Goal: Task Accomplishment & Management: Manage account settings

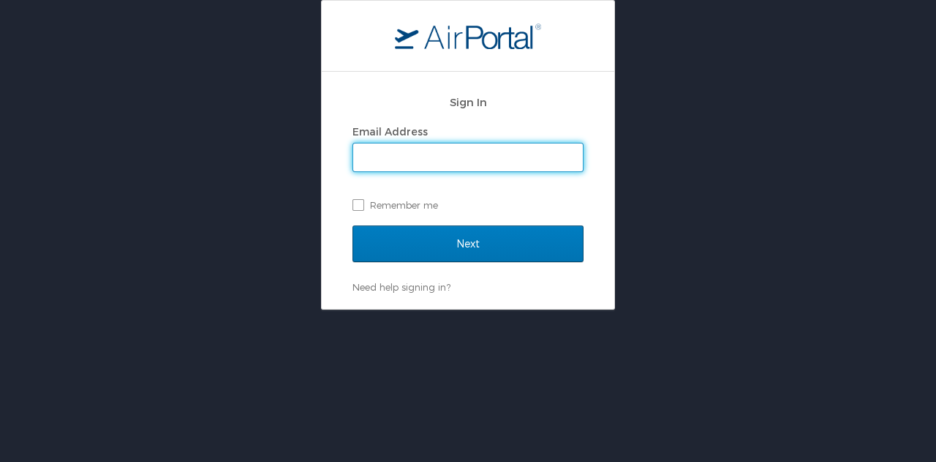
click at [445, 151] on input "Email Address" at bounding box center [468, 157] width 230 height 28
type input "eric.weber@sepro.com"
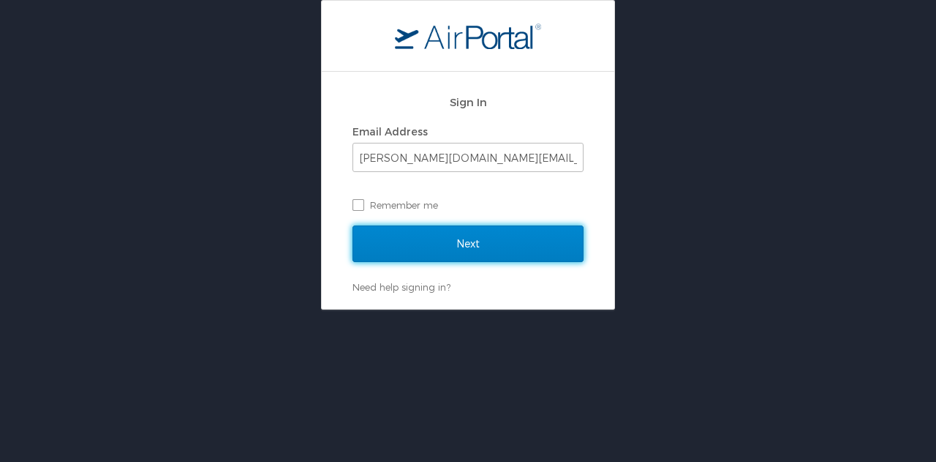
click at [405, 245] on input "Next" at bounding box center [468, 243] width 231 height 37
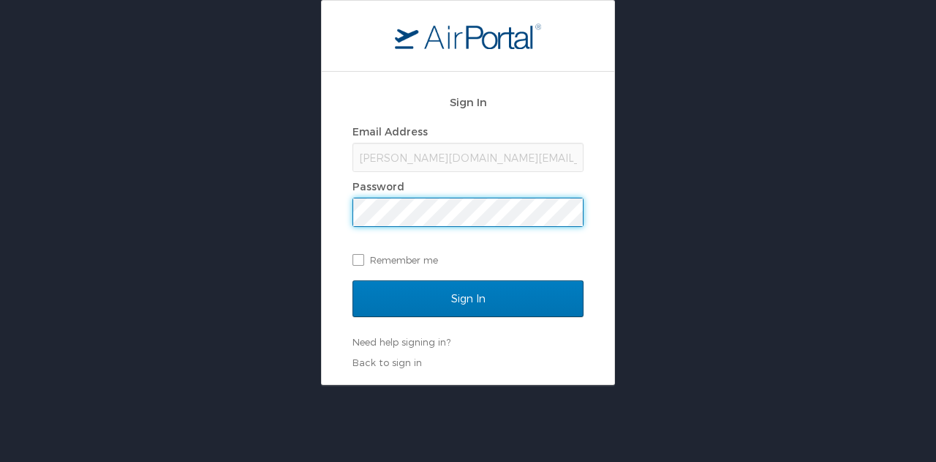
click at [353, 280] on input "Sign In" at bounding box center [468, 298] width 231 height 37
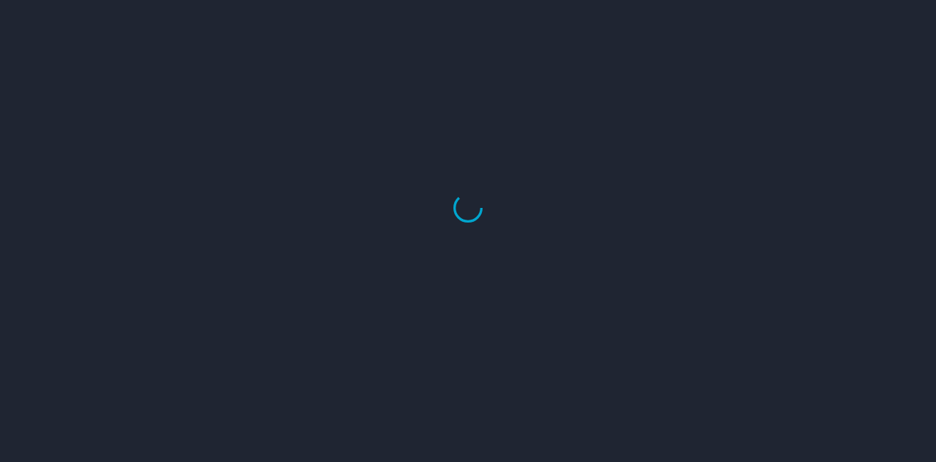
select select "US"
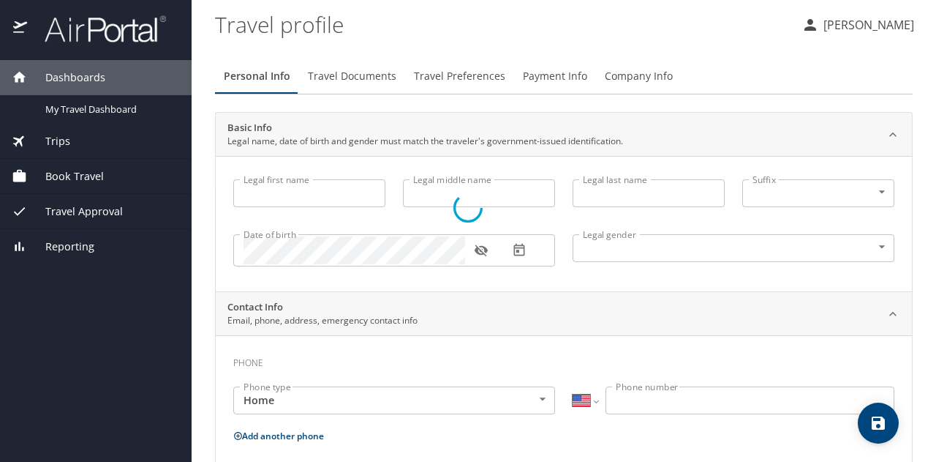
type input "[PERSON_NAME]"
type input "[DEMOGRAPHIC_DATA]"
type input "[PERSON_NAME]"
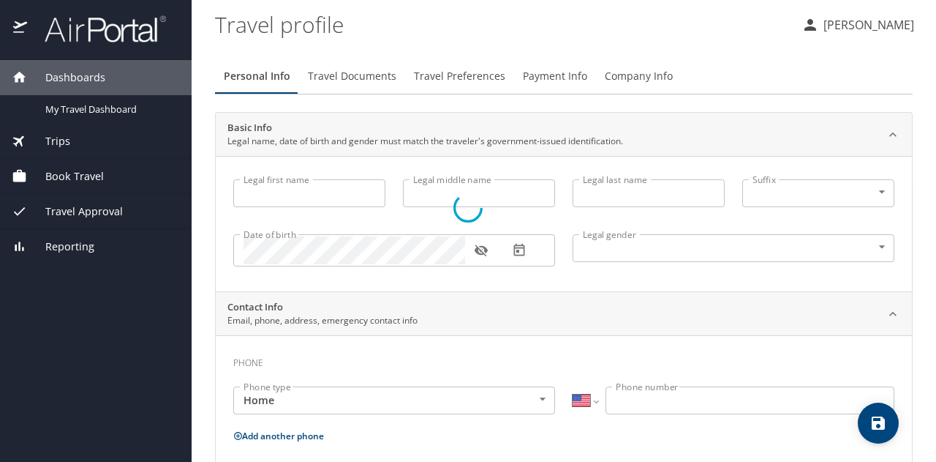
type input "[PERSON_NAME]"
type input "[PHONE_NUMBER]"
type input "[GEOGRAPHIC_DATA]"
type input "Indiana"
type input "United States of America"
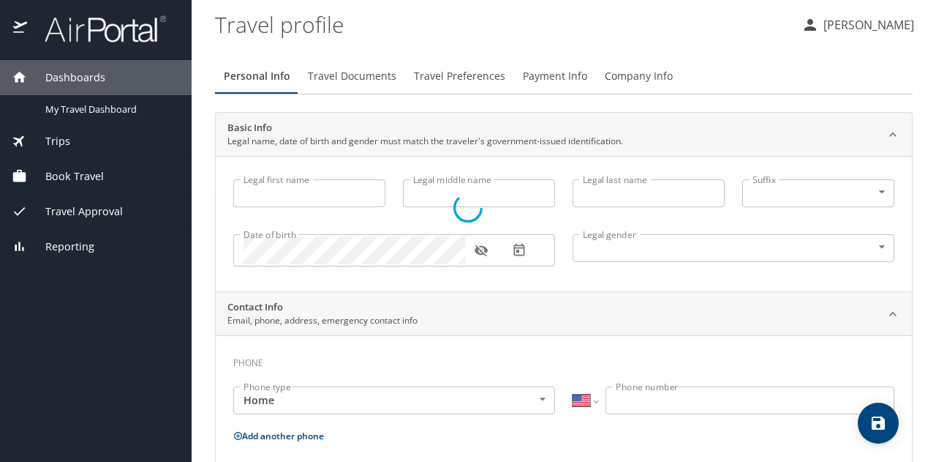
type input "Indiana"
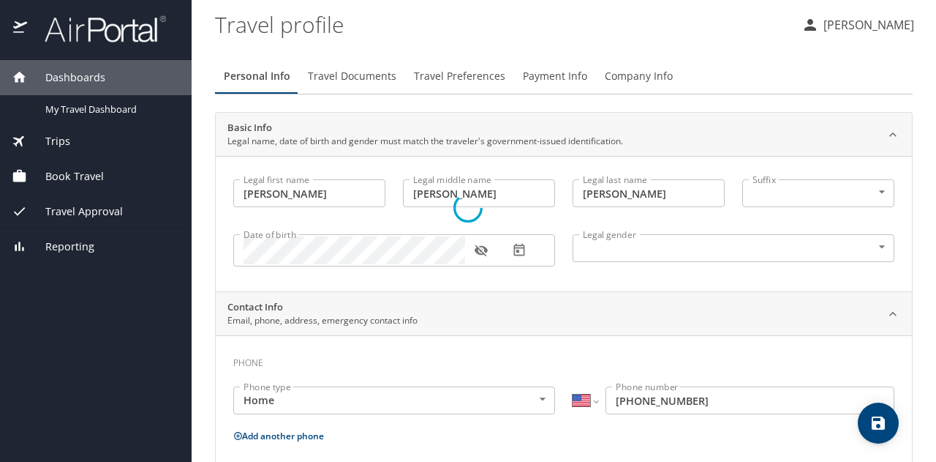
select select "US"
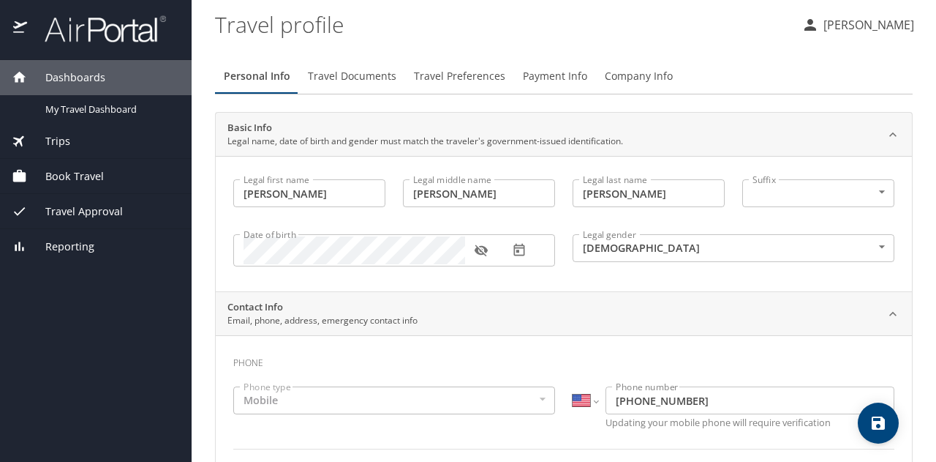
click at [557, 75] on span "Payment Info" at bounding box center [555, 76] width 64 height 18
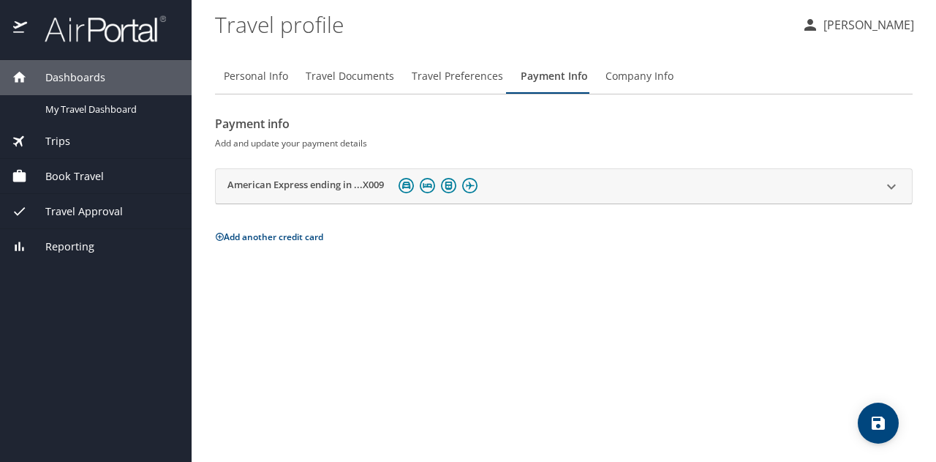
click at [891, 185] on icon at bounding box center [892, 187] width 18 height 18
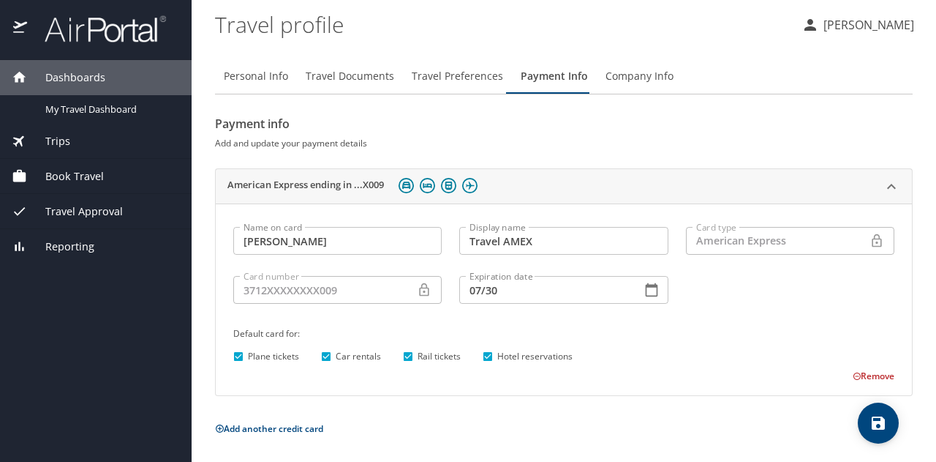
click at [868, 378] on button "Remove" at bounding box center [874, 375] width 42 height 12
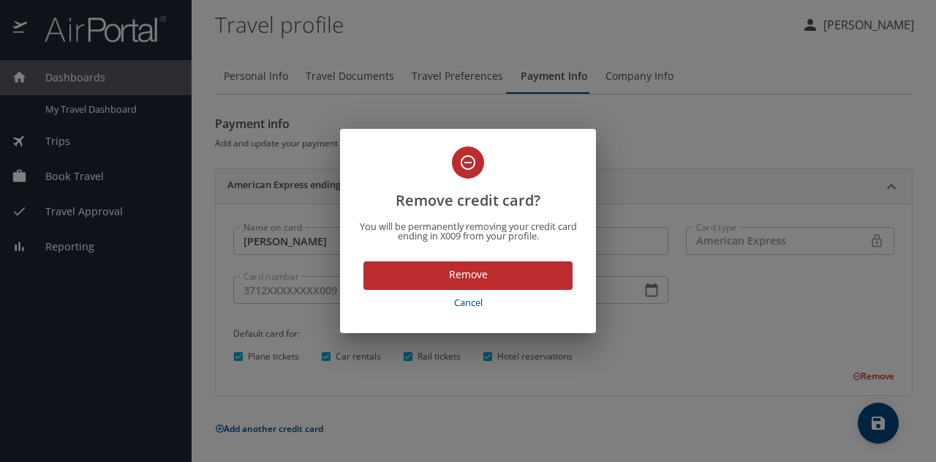
click at [487, 276] on span "Remove" at bounding box center [468, 275] width 186 height 18
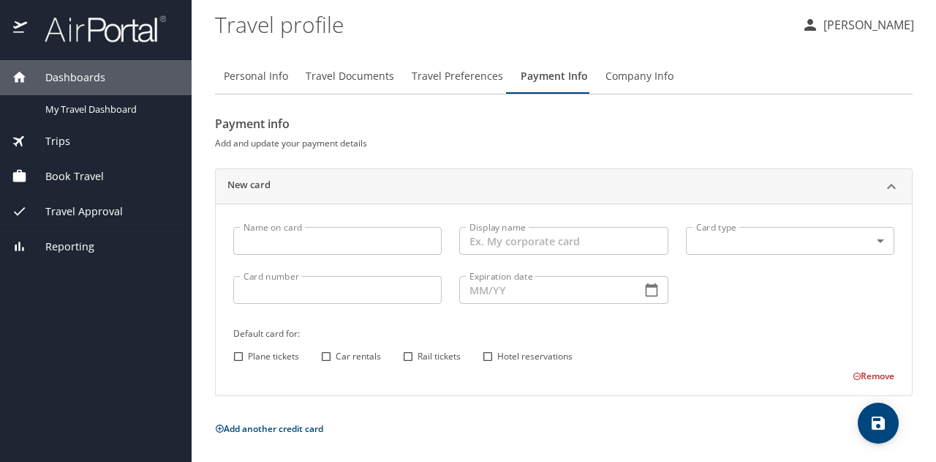
click at [269, 432] on button "Add another credit card" at bounding box center [269, 428] width 108 height 12
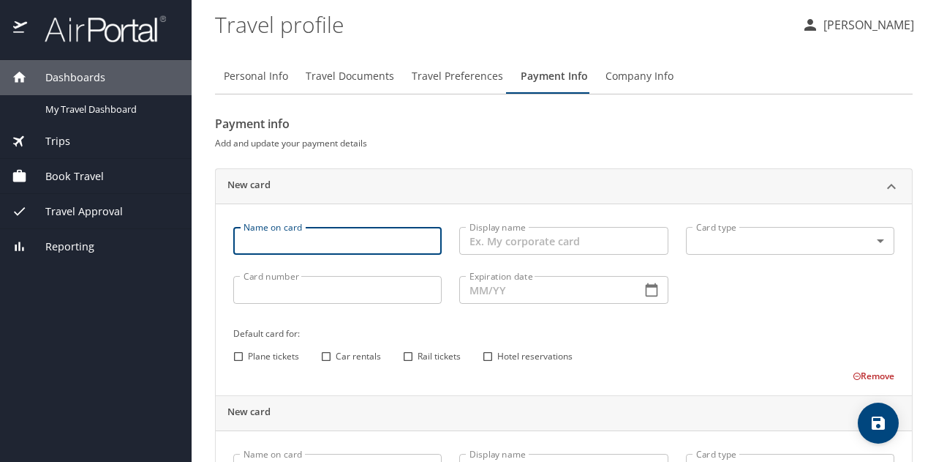
click at [332, 240] on input "Name on card" at bounding box center [337, 241] width 209 height 28
type input "[PERSON_NAME]"
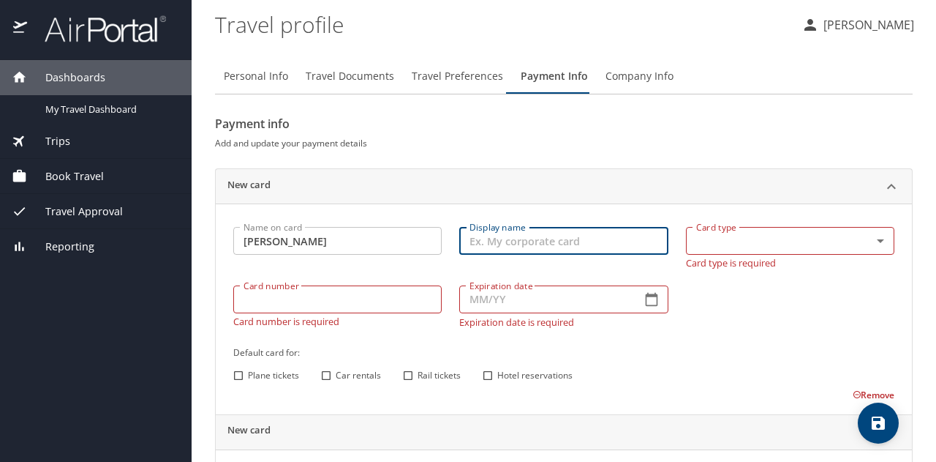
click at [511, 239] on input "Display name" at bounding box center [563, 241] width 209 height 28
click at [803, 269] on div "Card type ​ Card type Card type is required" at bounding box center [790, 247] width 226 height 59
click at [557, 244] on input "Display name" at bounding box center [563, 241] width 209 height 28
click at [557, 244] on input "EW" at bounding box center [563, 241] width 209 height 28
click at [557, 244] on input "EW Platin" at bounding box center [563, 241] width 209 height 28
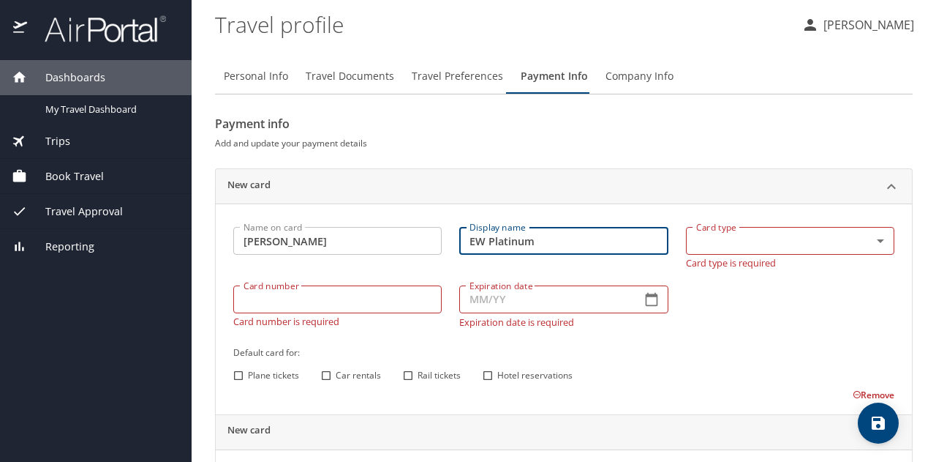
type input "EW Platinum"
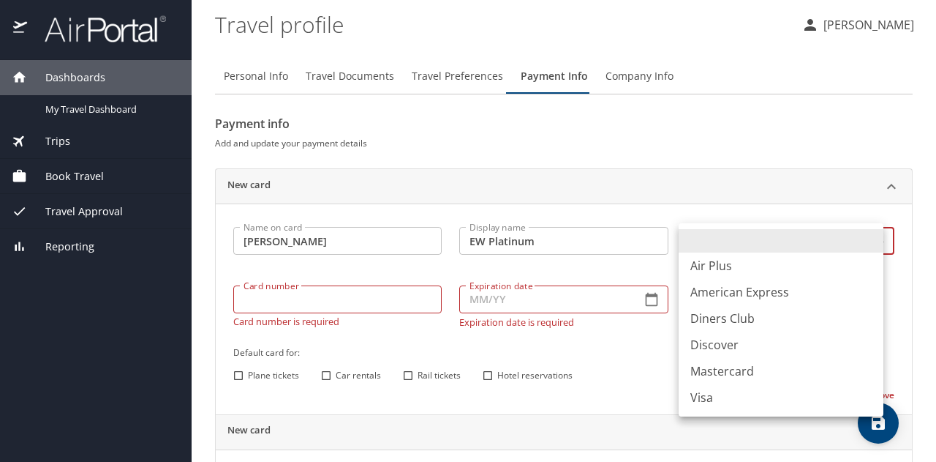
click at [872, 243] on body "Dashboards My Travel Dashboard Trips Current / Future Trips Past Trips Trips Mi…" at bounding box center [468, 231] width 936 height 462
click at [756, 288] on li "American Express" at bounding box center [781, 292] width 205 height 26
type input "AX"
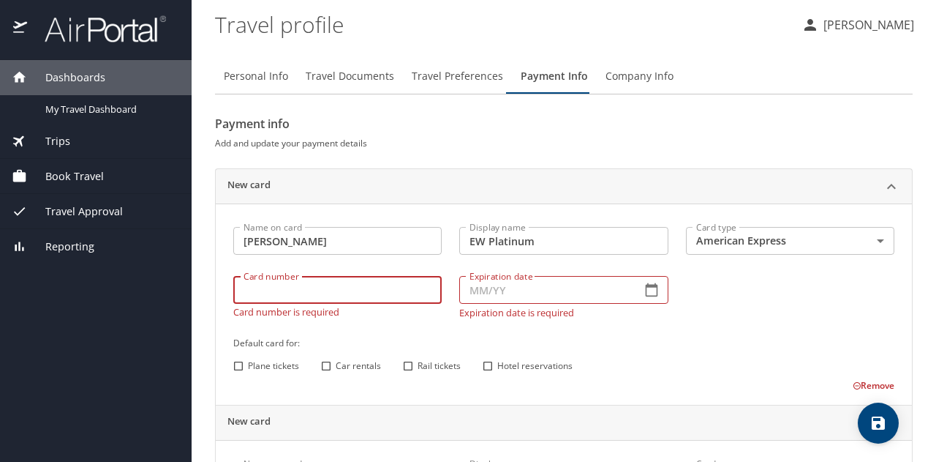
click at [264, 295] on input "Card number" at bounding box center [337, 290] width 209 height 28
type input "371225114712007"
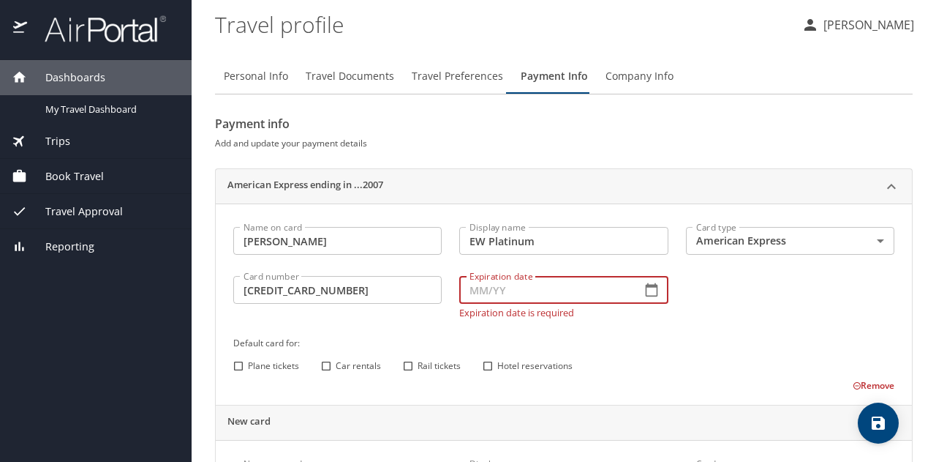
click at [557, 297] on input "Expiration date" at bounding box center [544, 290] width 170 height 28
type input "08/30"
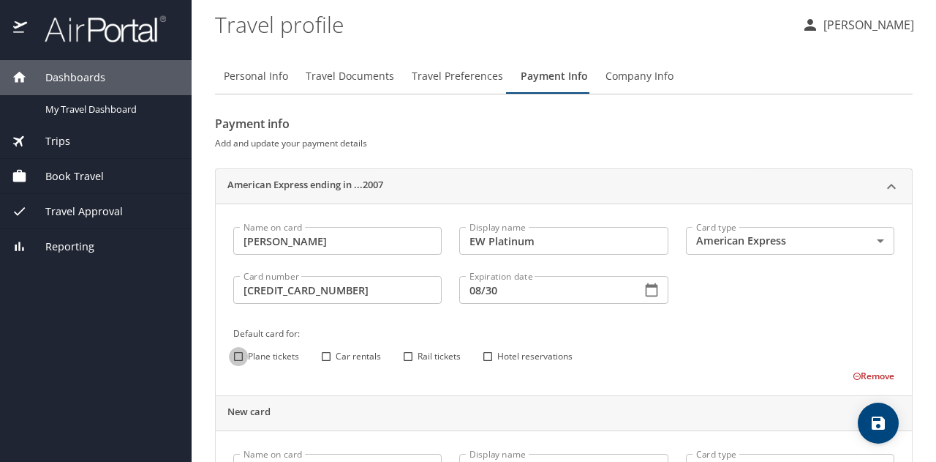
click at [237, 363] on input "Plane tickets" at bounding box center [238, 356] width 19 height 19
checkbox input "true"
click at [329, 354] on input "Car rentals" at bounding box center [326, 356] width 19 height 19
checkbox input "true"
click at [488, 355] on input "Hotel reservations" at bounding box center [487, 356] width 19 height 19
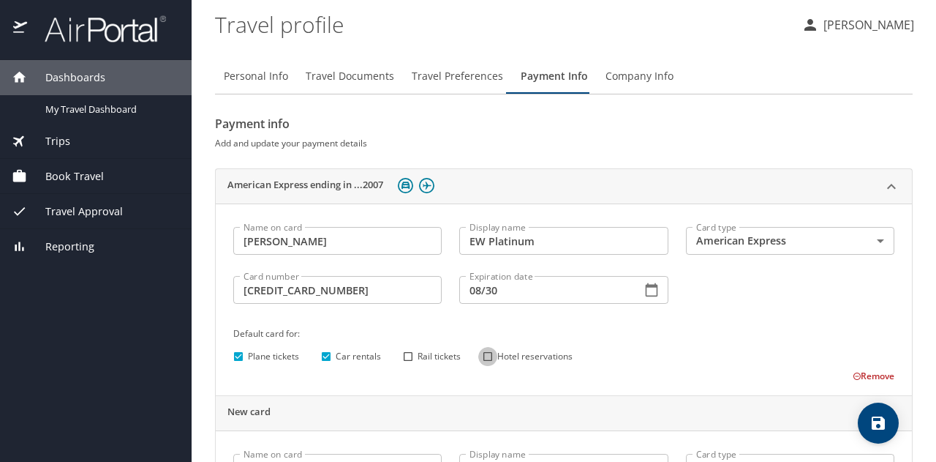
checkbox input "true"
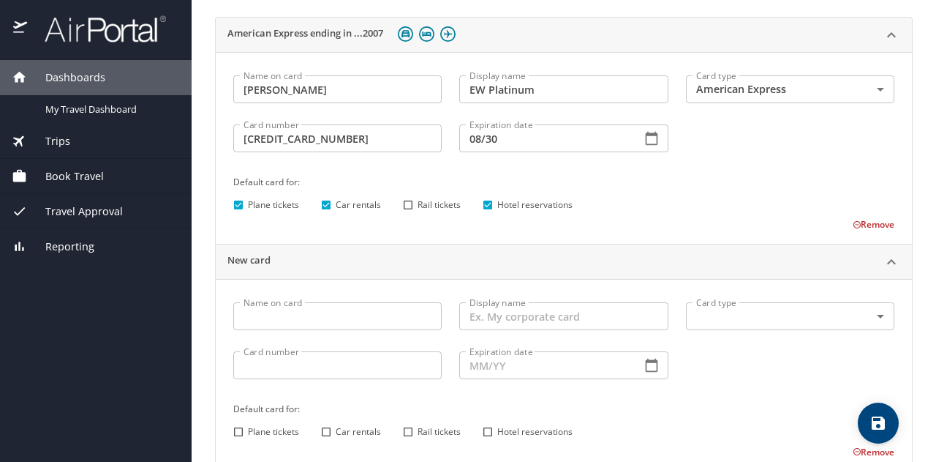
scroll to position [79, 0]
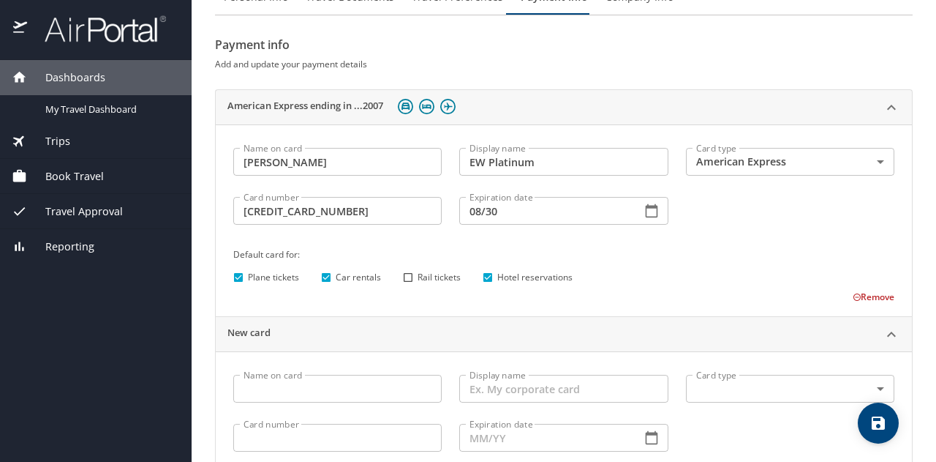
click at [776, 258] on h6 "Default card for:" at bounding box center [563, 254] width 661 height 15
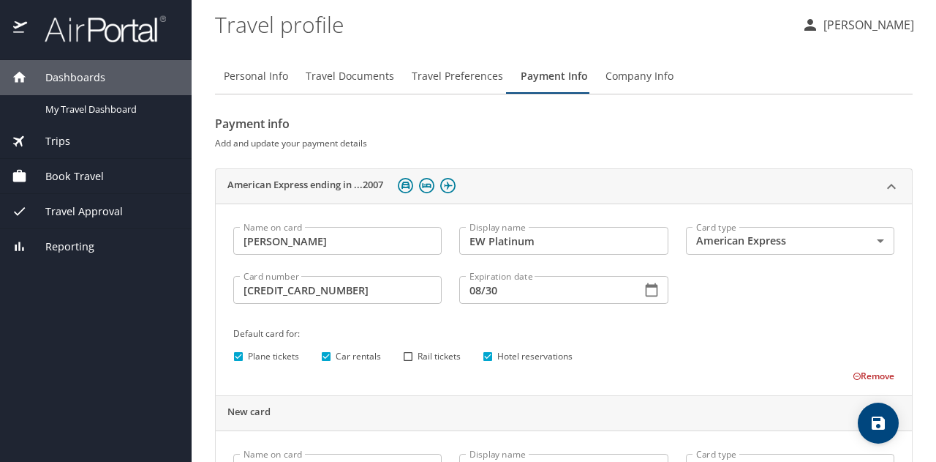
click at [536, 143] on h6 "Add and update your payment details" at bounding box center [564, 142] width 698 height 15
click at [626, 72] on span "Company Info" at bounding box center [640, 76] width 68 height 18
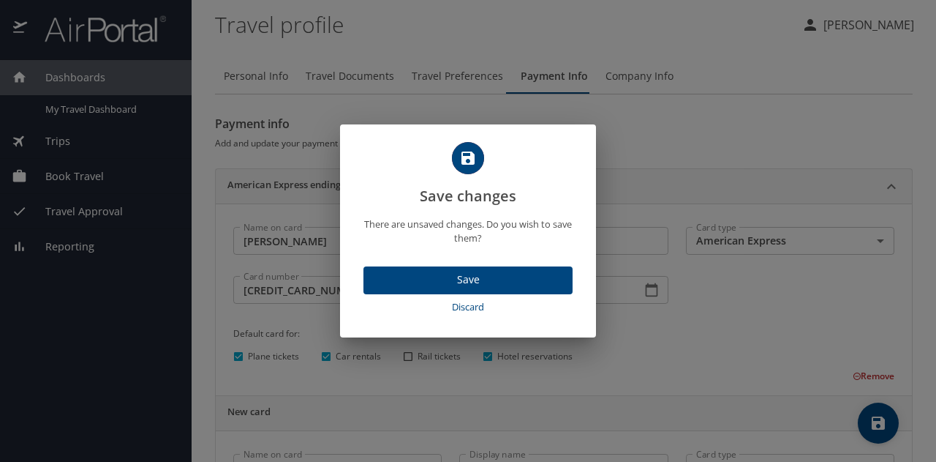
click at [446, 279] on span "Save" at bounding box center [468, 280] width 186 height 18
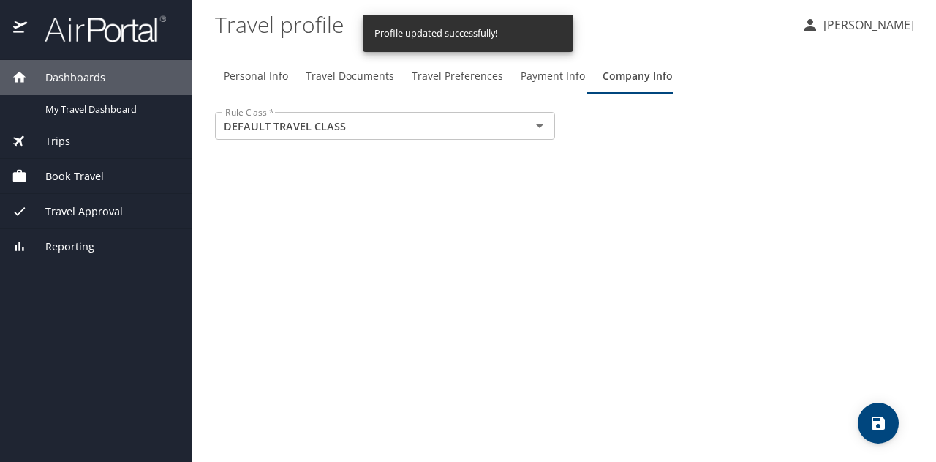
click at [356, 225] on div "Personal Info Travel Documents Travel Preferences Payment Info Company Info Rul…" at bounding box center [564, 254] width 698 height 415
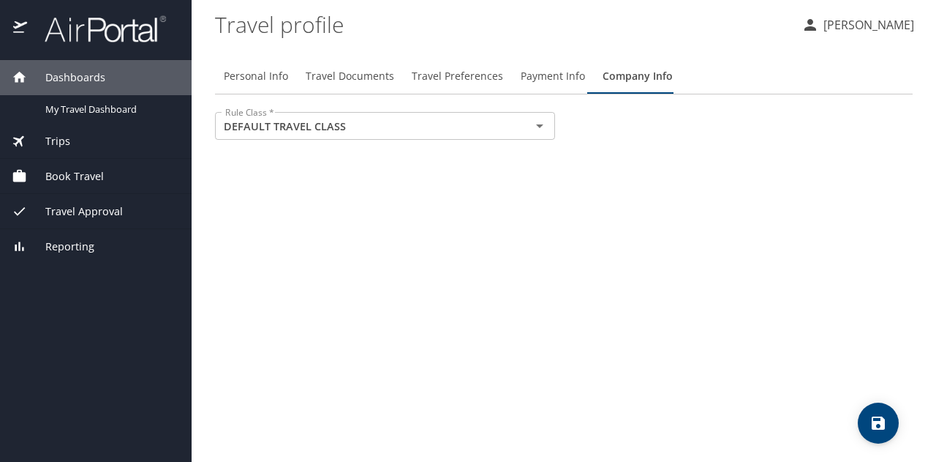
click at [43, 141] on span "Trips" at bounding box center [48, 141] width 43 height 16
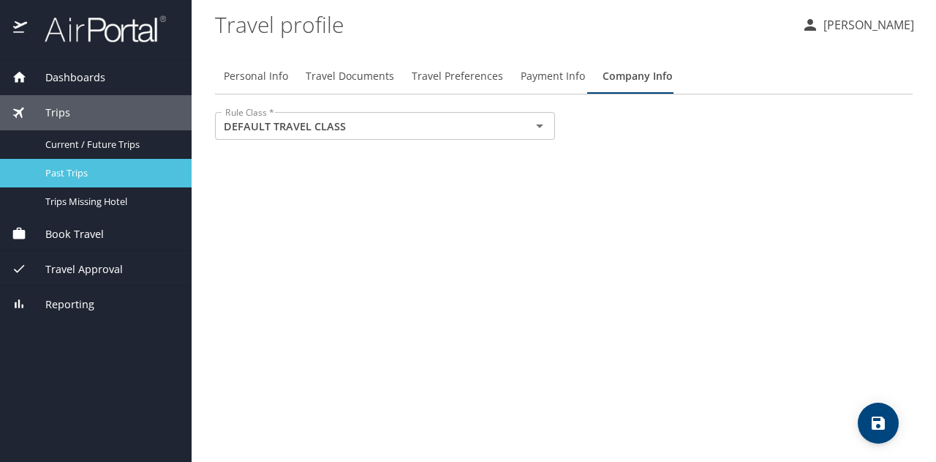
click at [61, 175] on span "Past Trips" at bounding box center [109, 173] width 129 height 14
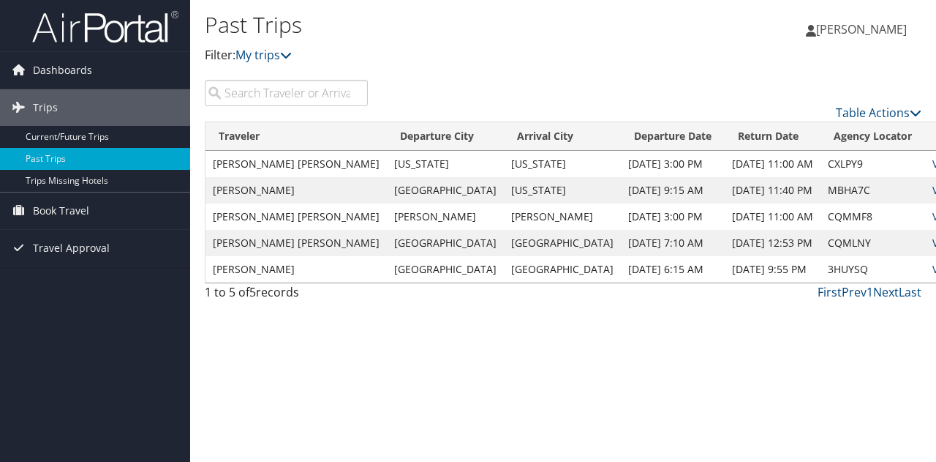
click at [933, 242] on link "View" at bounding box center [944, 243] width 23 height 14
click at [933, 217] on link "View" at bounding box center [944, 216] width 23 height 14
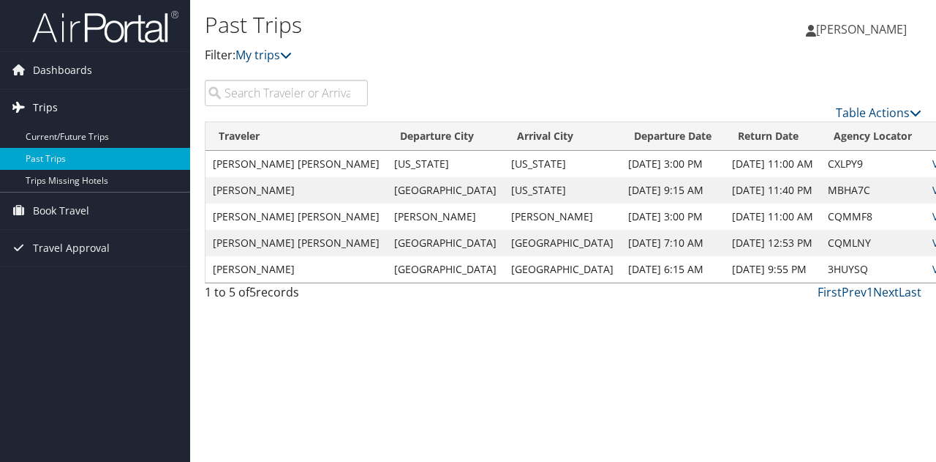
click at [76, 110] on link "Trips" at bounding box center [95, 107] width 190 height 37
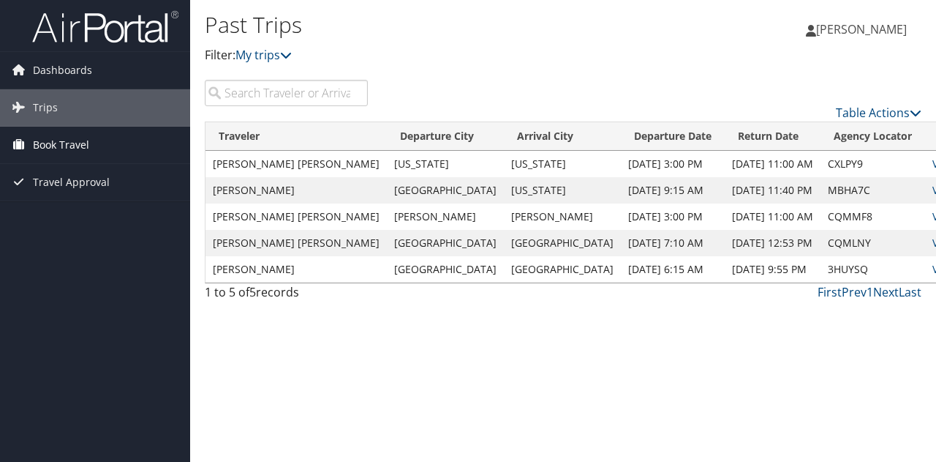
click at [65, 152] on span "Book Travel" at bounding box center [61, 145] width 56 height 37
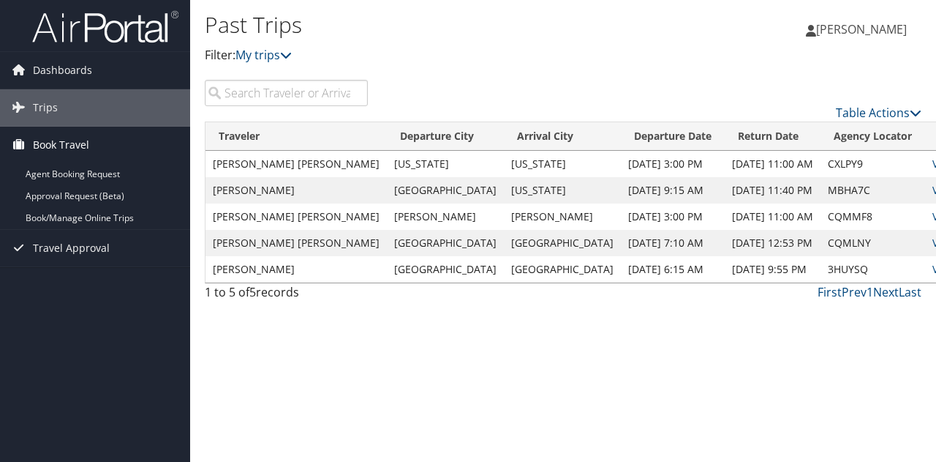
click at [75, 143] on span "Book Travel" at bounding box center [61, 145] width 56 height 37
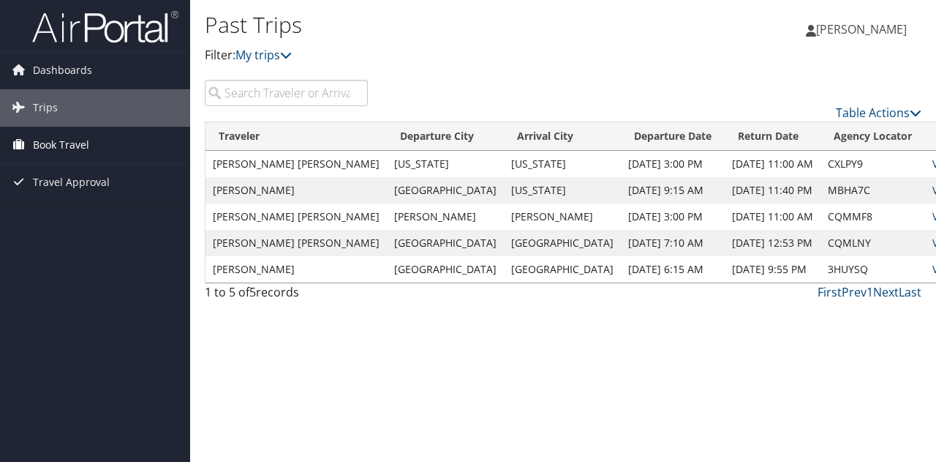
click at [50, 151] on span "Book Travel" at bounding box center [61, 145] width 56 height 37
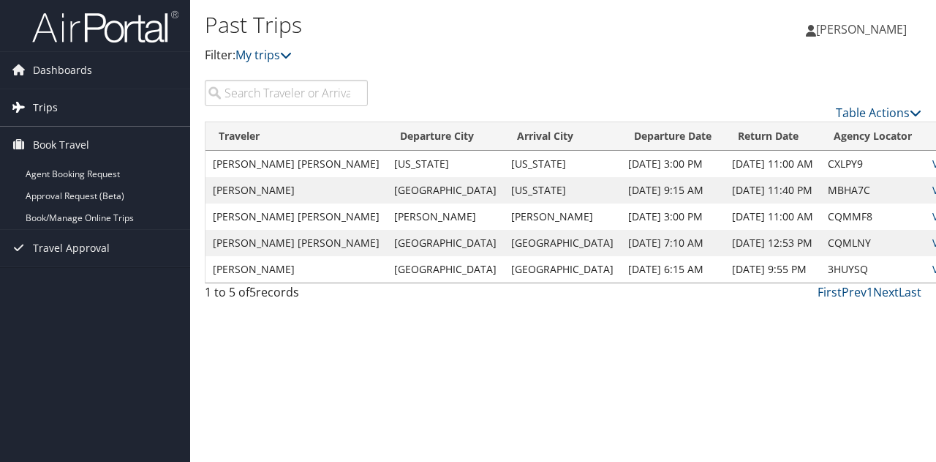
click at [48, 114] on span "Trips" at bounding box center [45, 107] width 25 height 37
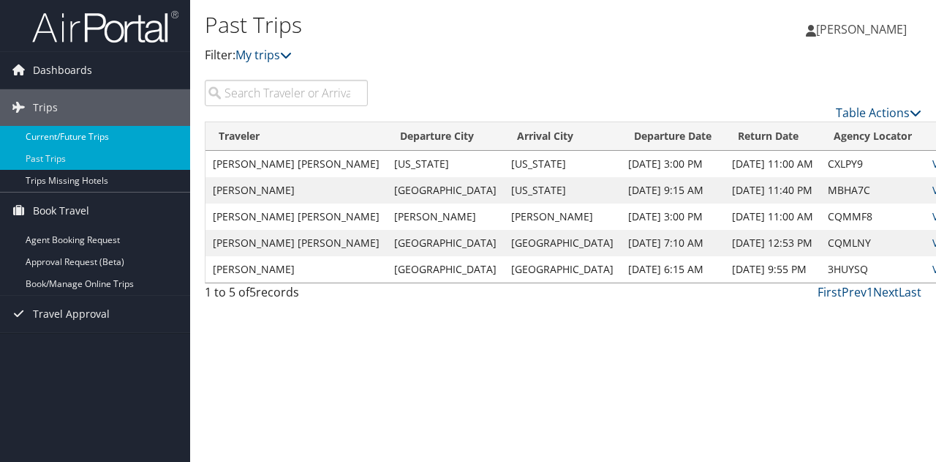
click at [64, 135] on link "Current/Future Trips" at bounding box center [95, 137] width 190 height 22
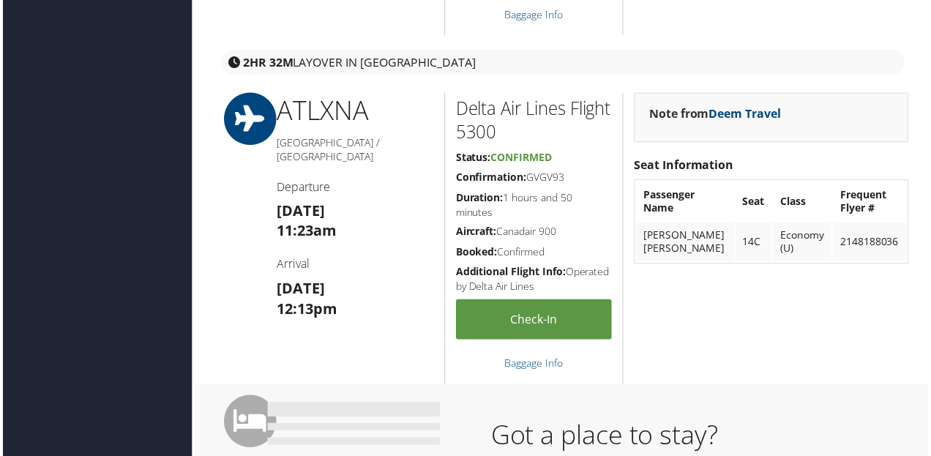
scroll to position [1097, 0]
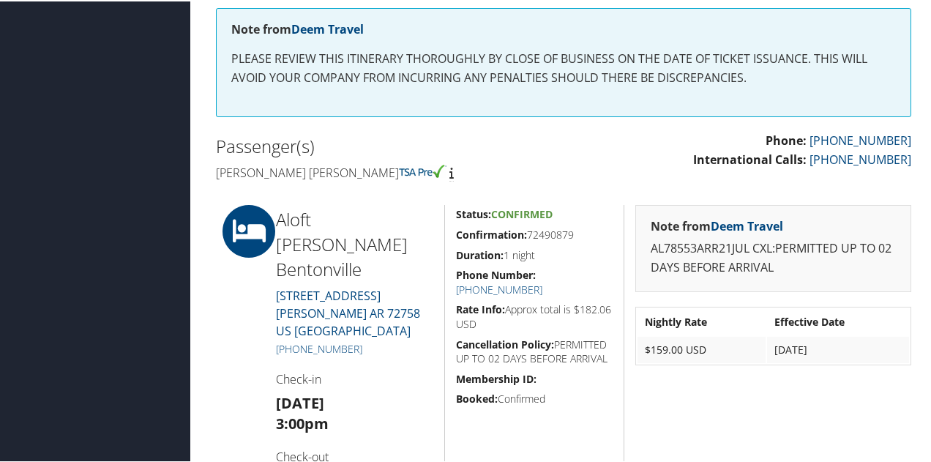
scroll to position [293, 0]
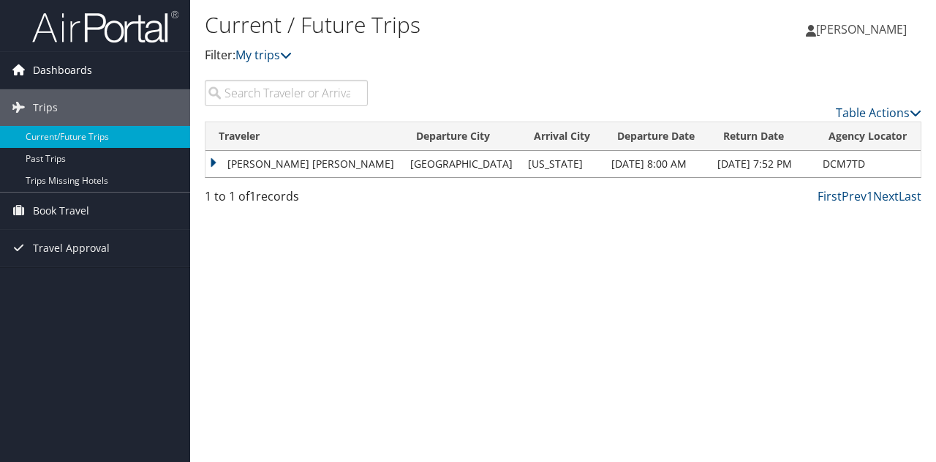
click at [66, 68] on span "Dashboards" at bounding box center [62, 70] width 59 height 37
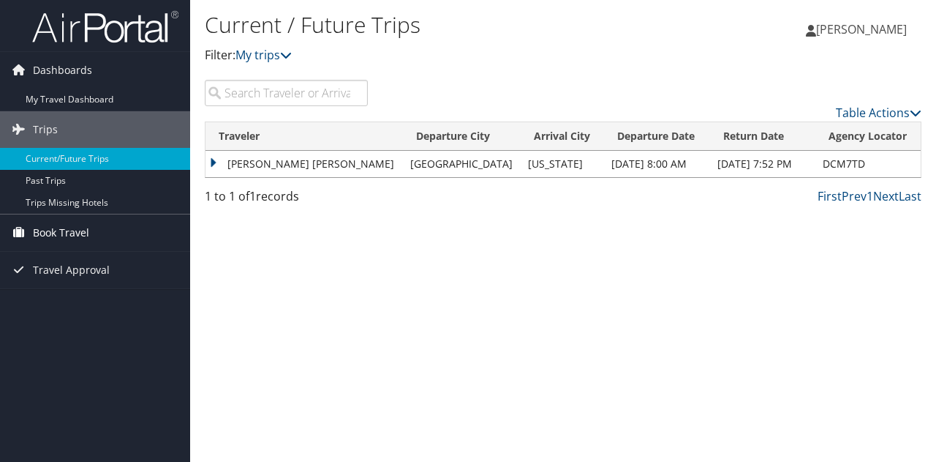
click at [43, 239] on span "Book Travel" at bounding box center [61, 232] width 56 height 37
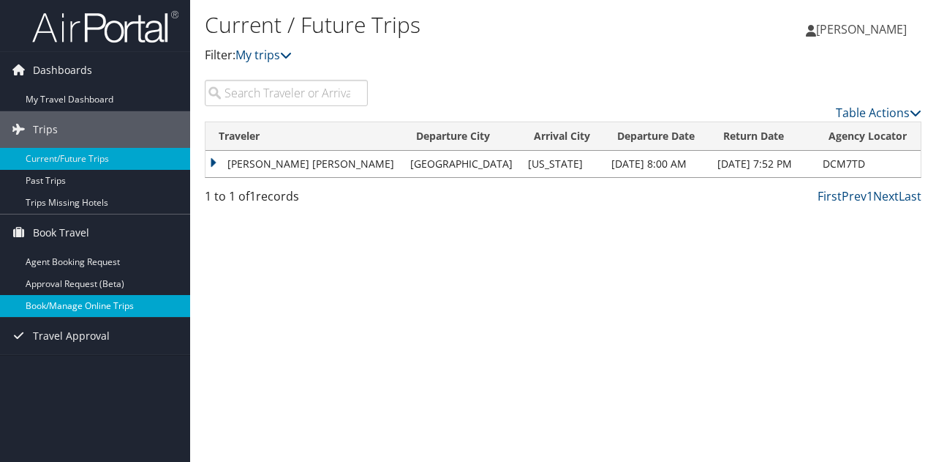
click at [40, 311] on link "Book/Manage Online Trips" at bounding box center [95, 306] width 190 height 22
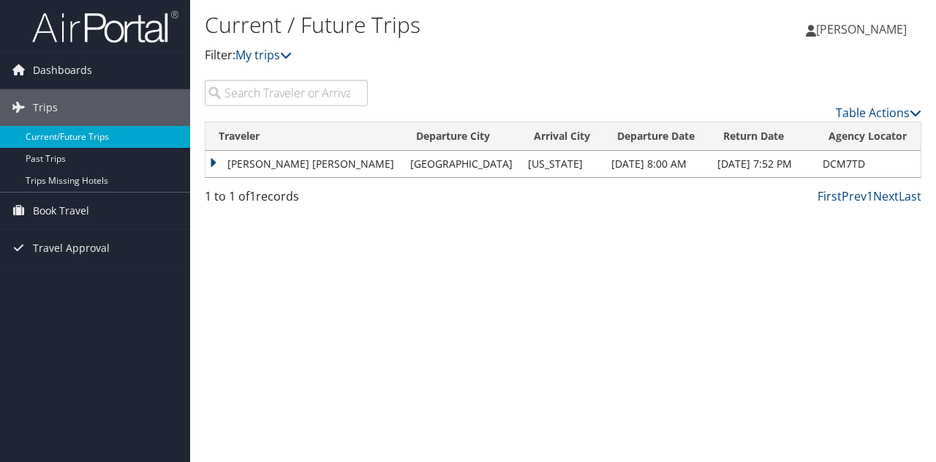
click at [58, 143] on link "Current/Future Trips" at bounding box center [95, 137] width 190 height 22
click at [71, 245] on span "Travel Approval" at bounding box center [71, 248] width 77 height 37
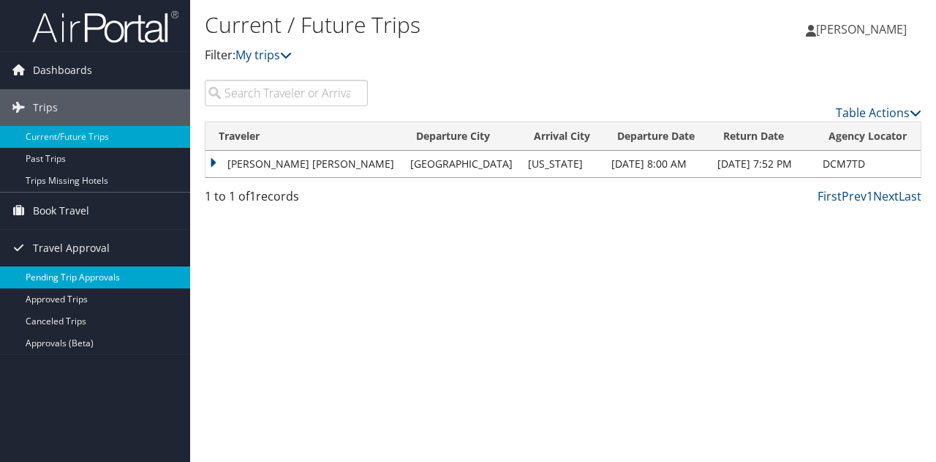
click at [72, 275] on link "Pending Trip Approvals" at bounding box center [95, 277] width 190 height 22
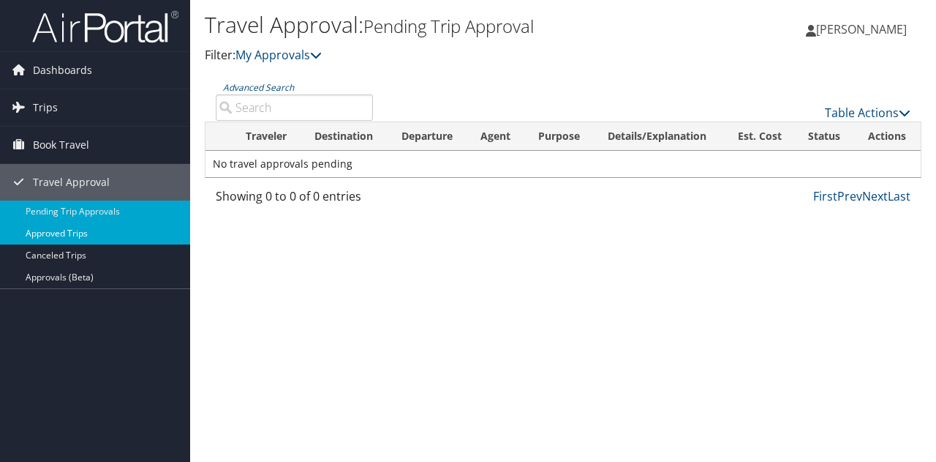
click at [67, 234] on link "Approved Trips" at bounding box center [95, 233] width 190 height 22
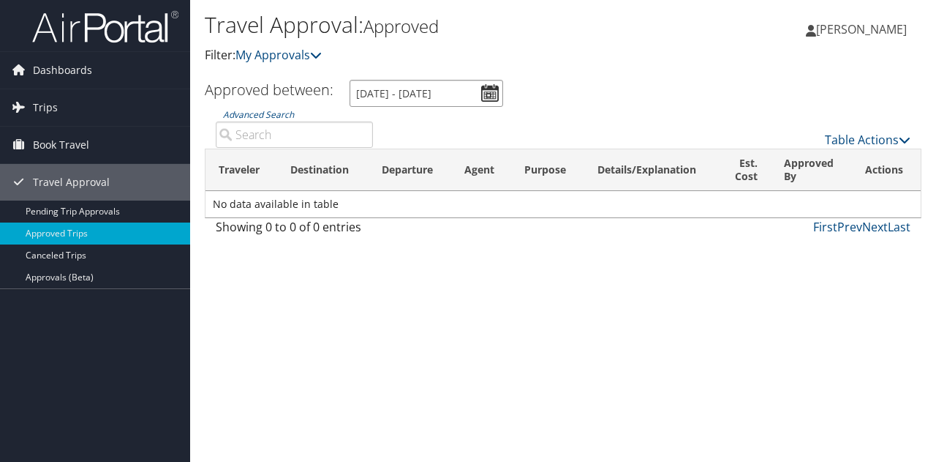
click at [495, 90] on input "[DATE] - [DATE]" at bounding box center [427, 93] width 154 height 27
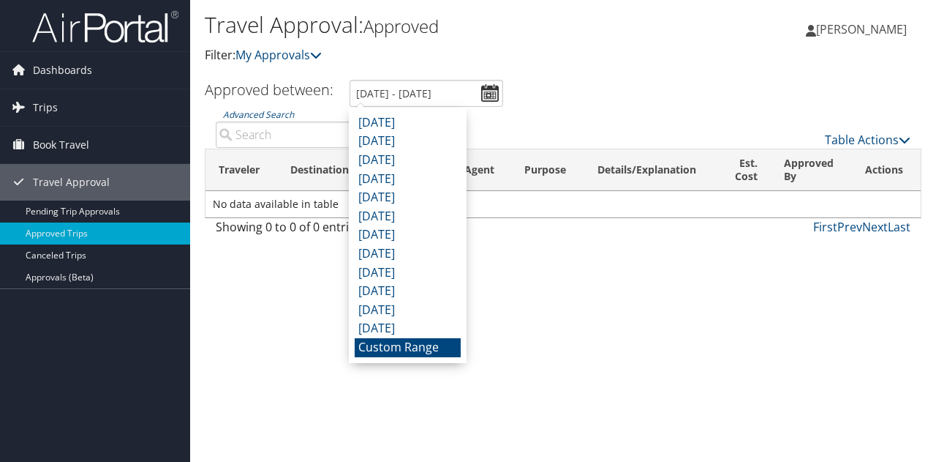
drag, startPoint x: 609, startPoint y: 364, endPoint x: 595, endPoint y: 299, distance: 66.6
click at [609, 364] on div "Travel Approval: Approved Filter: My Approvals [PERSON_NAME] [PERSON_NAME] My S…" at bounding box center [563, 231] width 746 height 462
